Goal: Find specific page/section: Find specific page/section

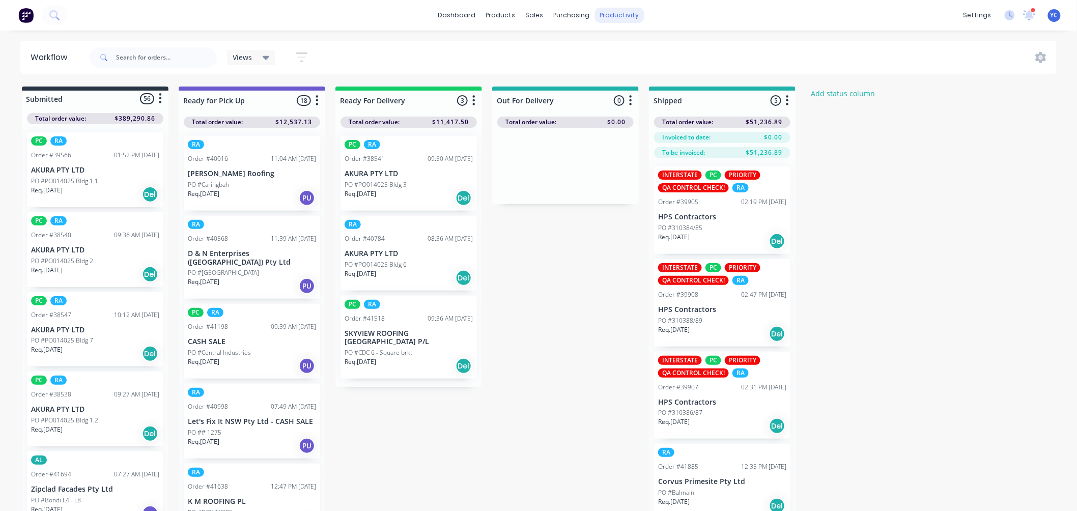
scroll to position [1244, 0]
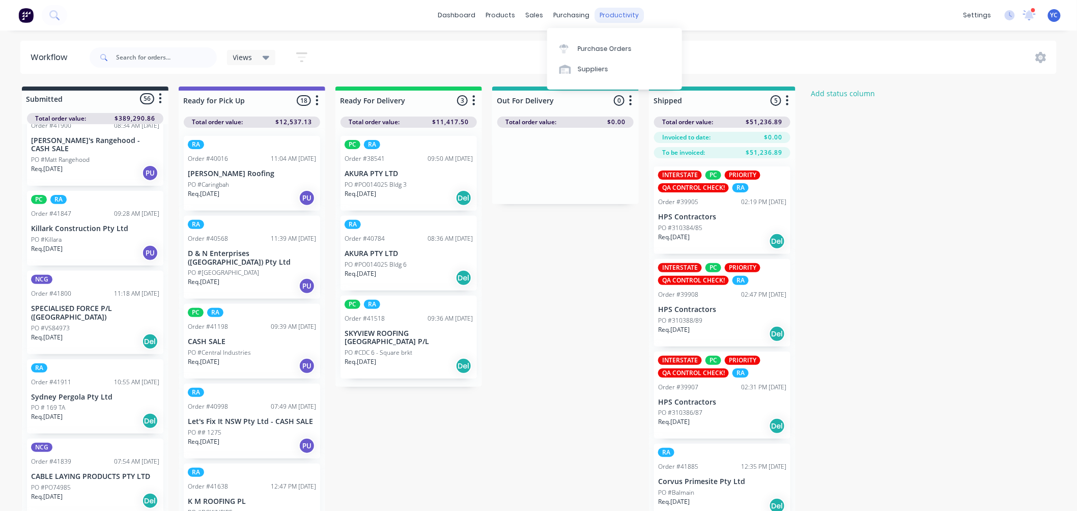
click at [619, 13] on div "productivity" at bounding box center [619, 15] width 49 height 15
click at [608, 14] on div "productivity" at bounding box center [619, 15] width 49 height 15
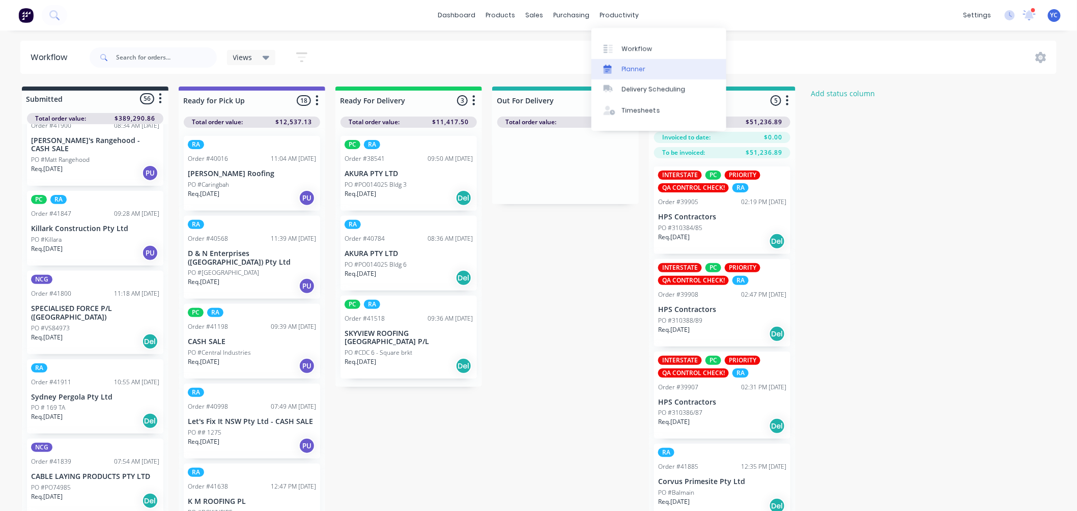
click at [640, 68] on div "Planner" at bounding box center [634, 69] width 24 height 9
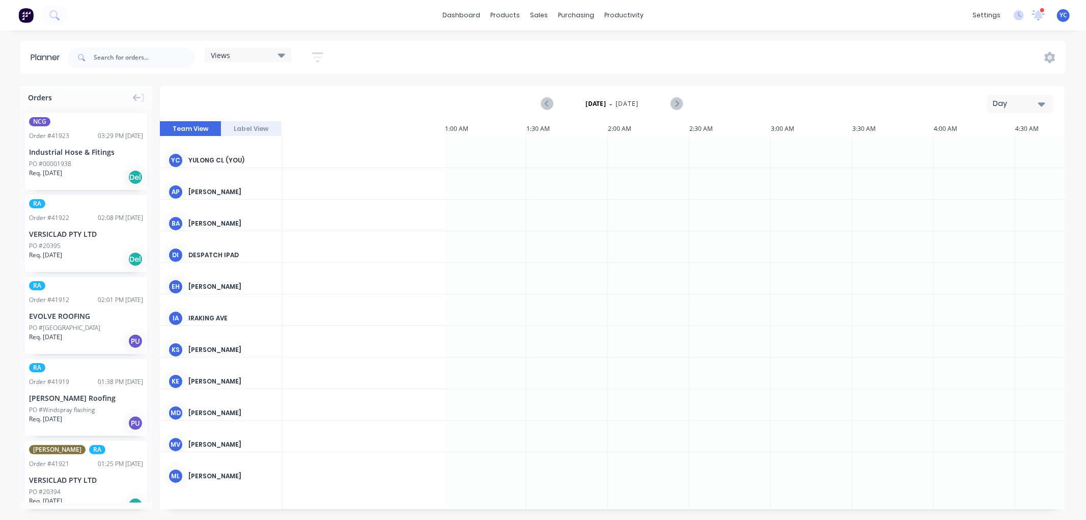
scroll to position [0, 815]
click at [241, 54] on div "Views" at bounding box center [248, 54] width 74 height 9
click at [231, 206] on button "RA" at bounding box center [266, 212] width 108 height 12
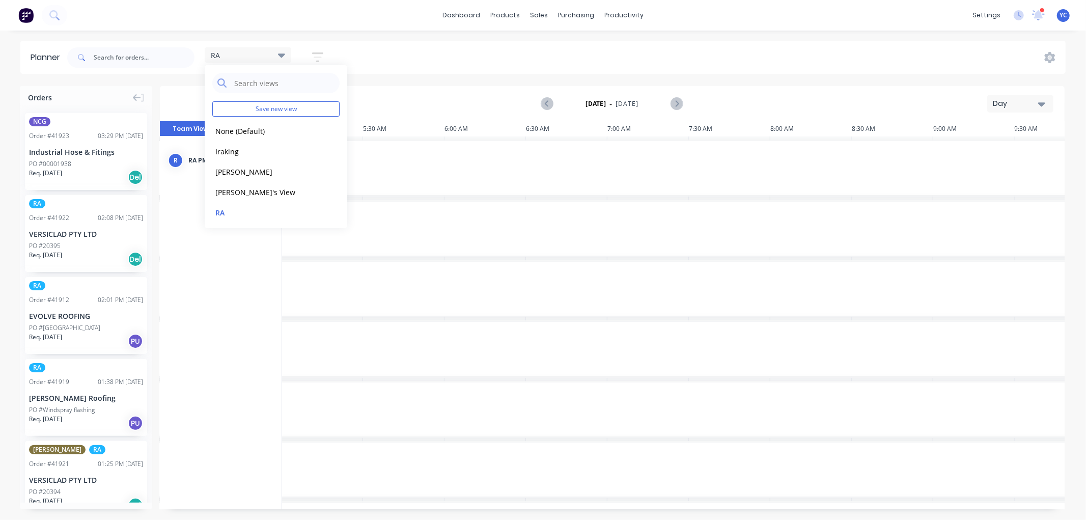
click at [1042, 104] on icon "button" at bounding box center [1041, 104] width 7 height 4
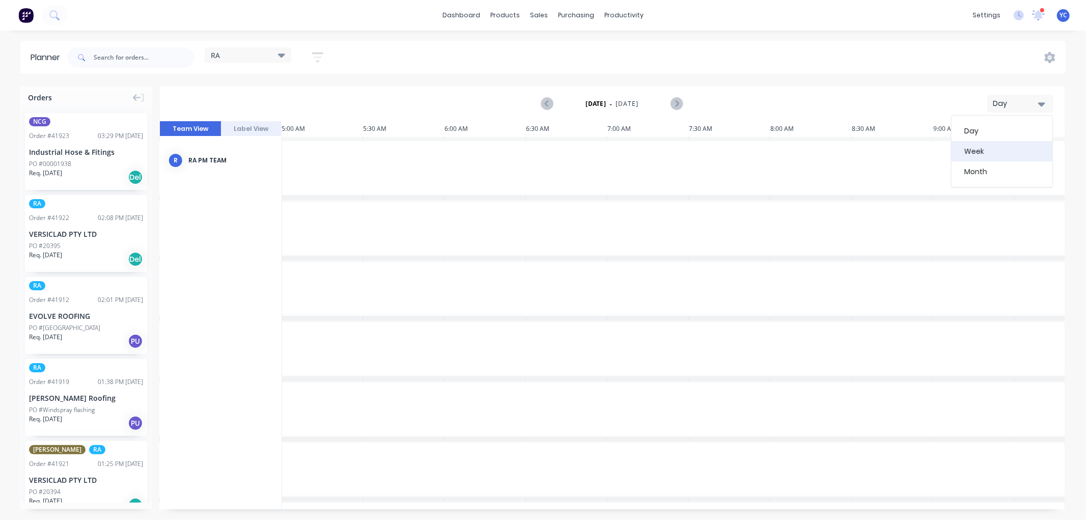
click at [988, 151] on div "Week" at bounding box center [1001, 151] width 101 height 20
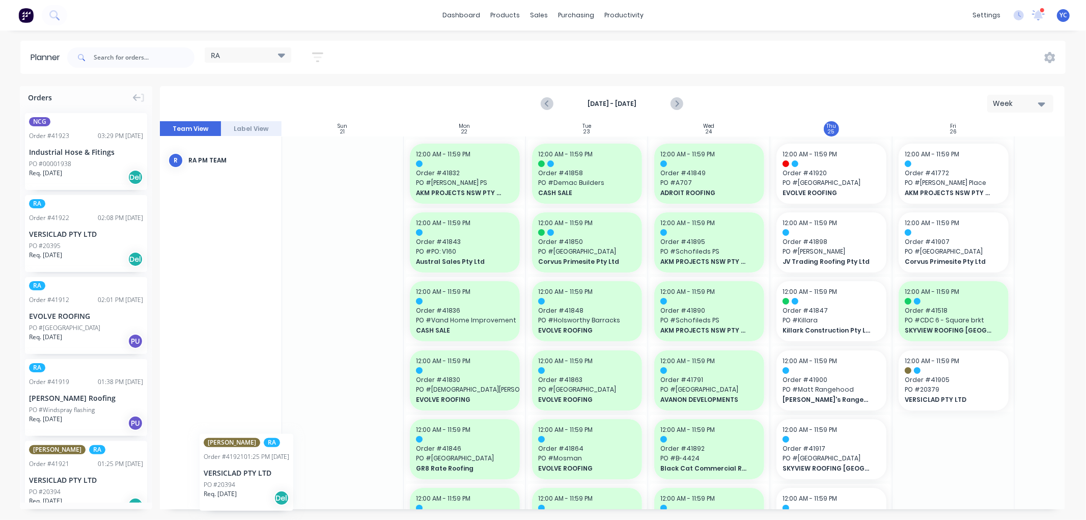
scroll to position [0, 0]
drag, startPoint x: 63, startPoint y: 463, endPoint x: 947, endPoint y: 327, distance: 895.0
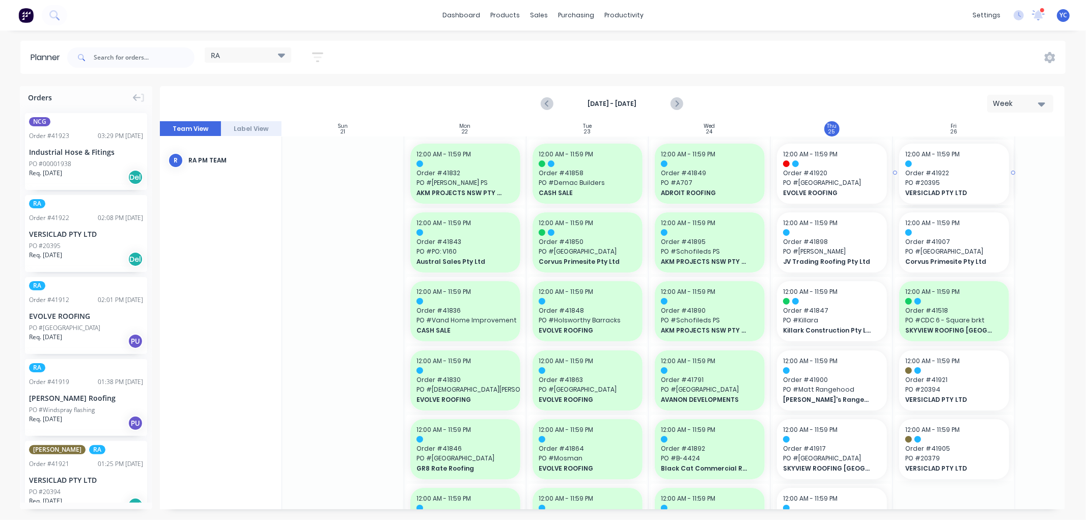
drag, startPoint x: 44, startPoint y: 233, endPoint x: 916, endPoint y: 241, distance: 872.4
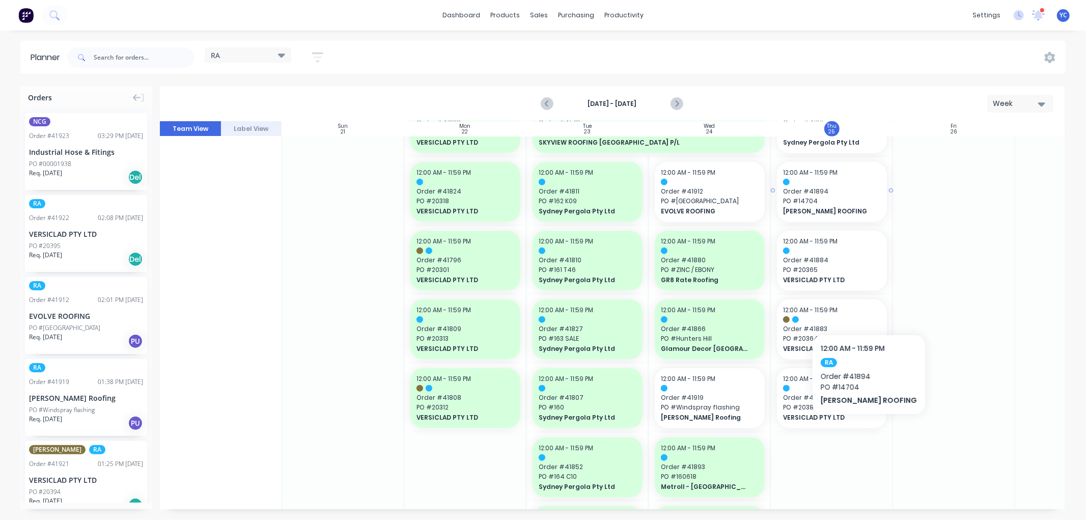
scroll to position [678, 0]
